Goal: Task Accomplishment & Management: Complete application form

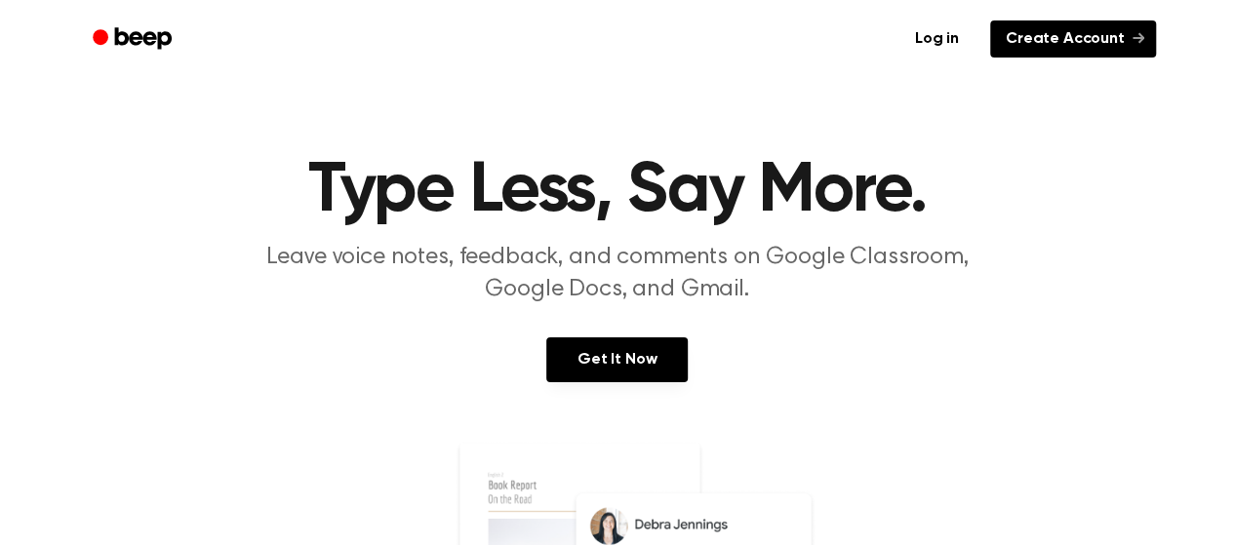
click at [1049, 32] on link "Create Account" at bounding box center [1073, 38] width 166 height 37
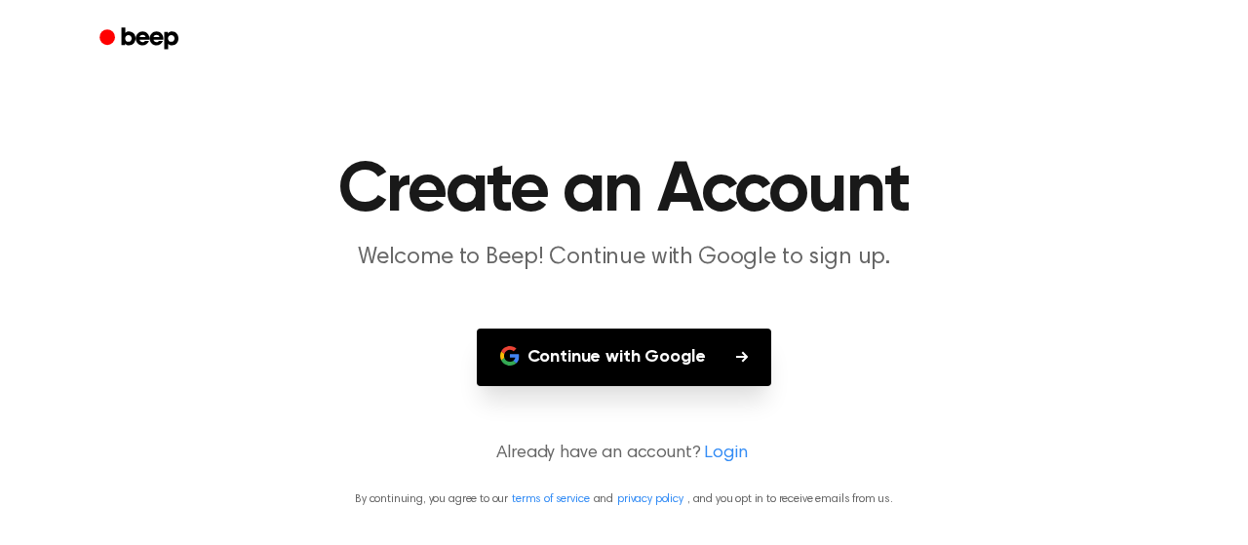
click at [652, 350] on button "Continue with Google" at bounding box center [625, 358] width 296 height 58
click at [993, 167] on h1 "Create an Account" at bounding box center [624, 191] width 999 height 70
click at [669, 350] on button "Continue with Google" at bounding box center [625, 358] width 296 height 58
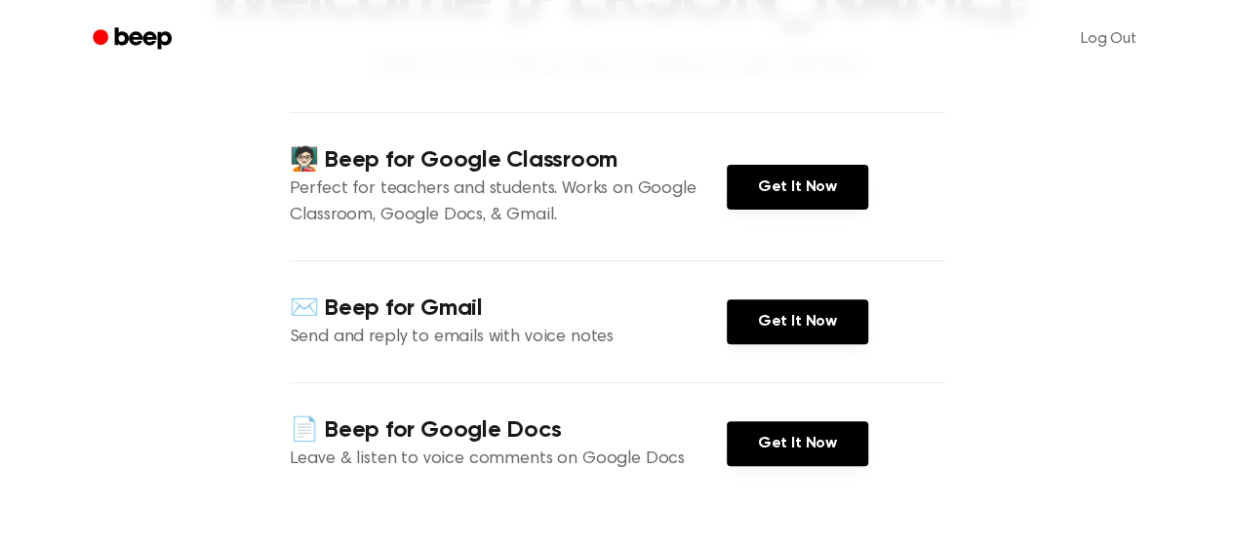
scroll to position [195, 0]
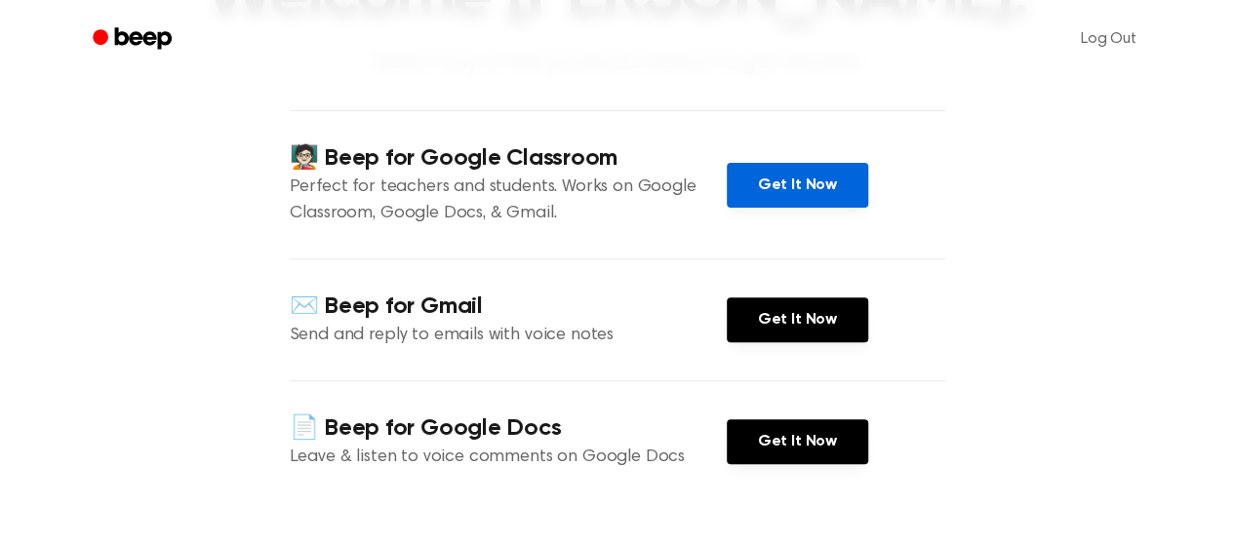
click at [800, 191] on link "Get It Now" at bounding box center [797, 185] width 141 height 45
